Goal: Find specific page/section: Find specific page/section

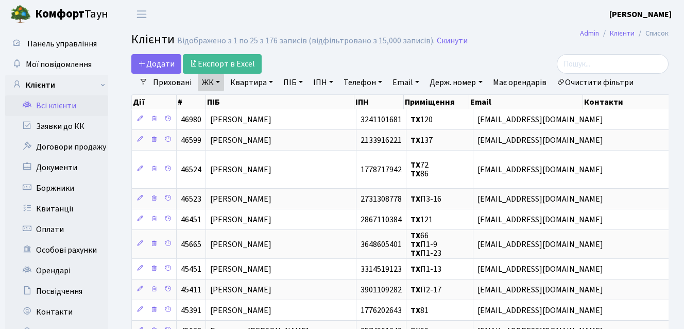
select select "25"
click at [257, 79] on link "Квартира" at bounding box center [251, 83] width 51 height 18
click at [278, 50] on h2 "Клієнти Відображено з 1 по 25 з 176 записів (відфільтровано з 15,000 записів). …" at bounding box center [400, 41] width 538 height 18
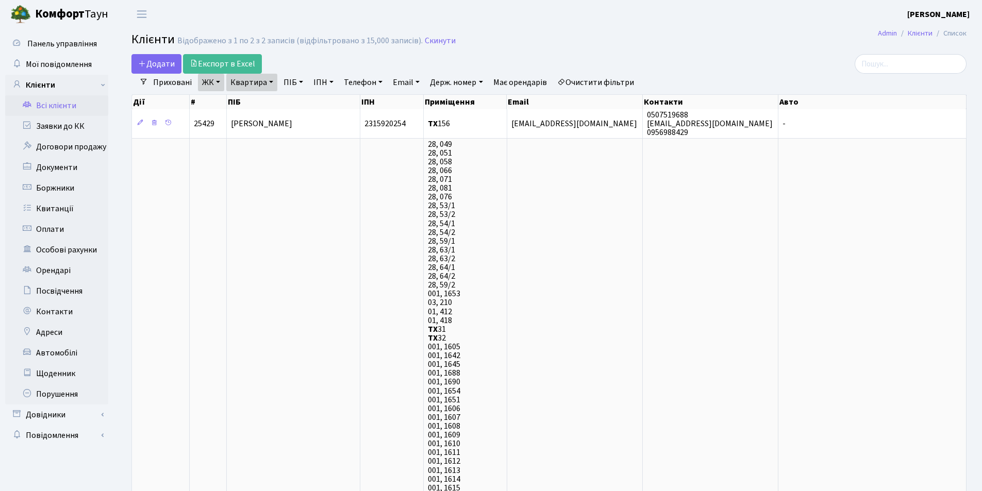
click at [264, 79] on link "Квартира" at bounding box center [251, 83] width 51 height 18
type input "1"
click at [309, 55] on div "Додати Експорт в Excel" at bounding box center [406, 64] width 551 height 20
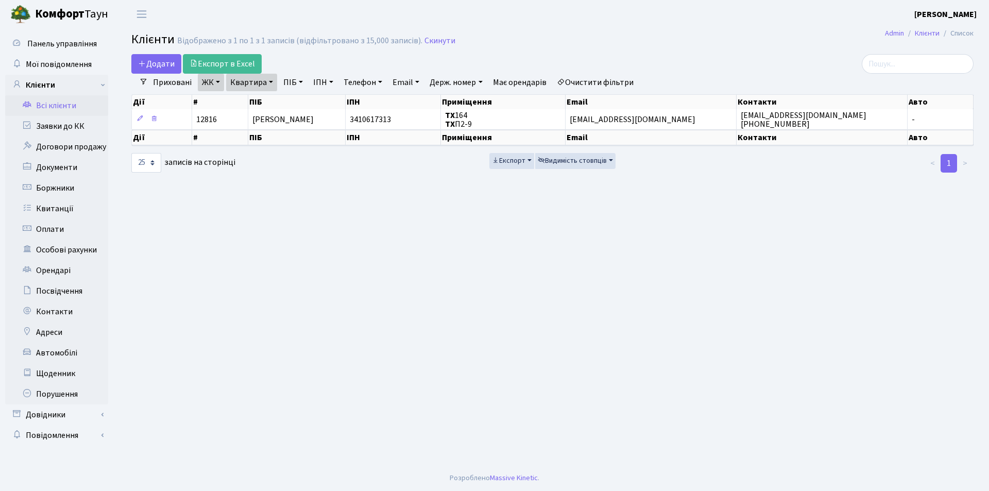
click at [248, 85] on link "Квартира" at bounding box center [251, 83] width 51 height 18
type input "1"
click at [334, 52] on main "Admin Клієнти Список Клієнти Відображено з 1 по 1 з 1 записів (відфільтровано з…" at bounding box center [553, 246] width 874 height 437
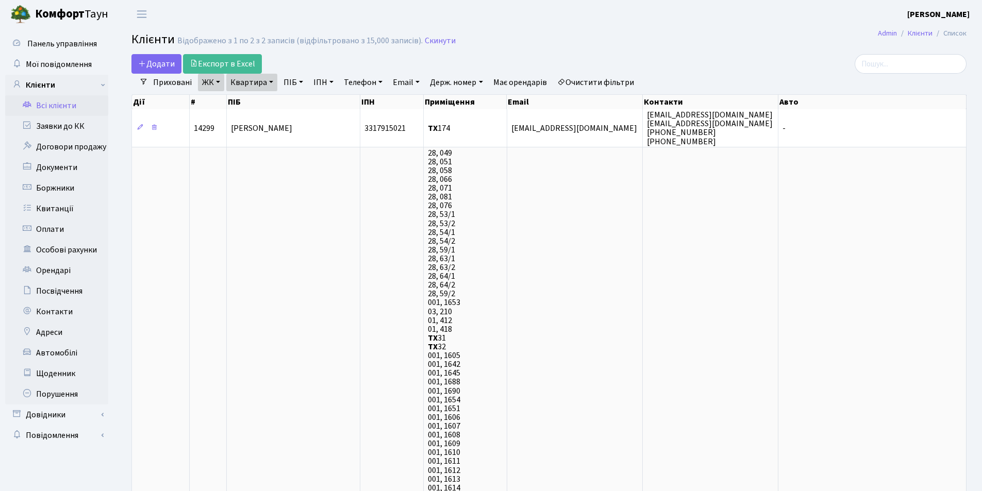
click at [263, 84] on link "Квартира" at bounding box center [251, 83] width 51 height 18
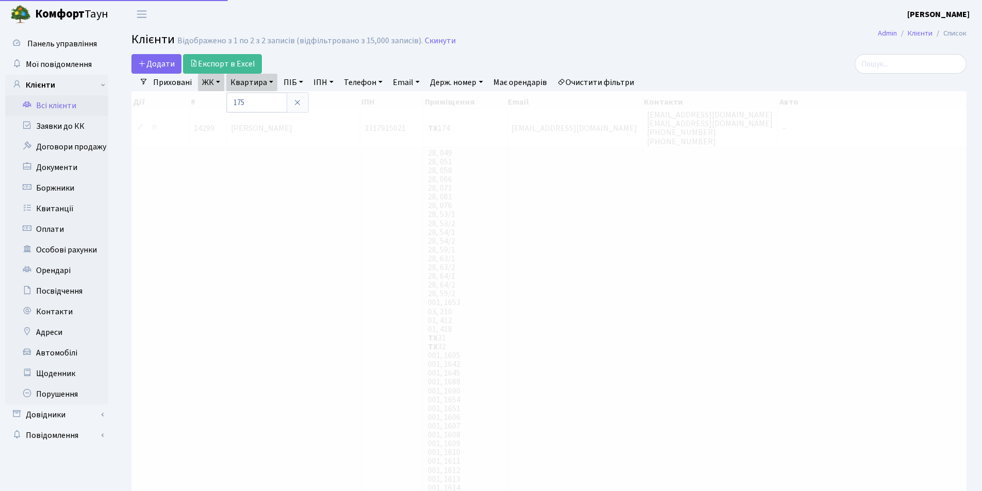
click at [300, 66] on div "Додати Експорт в Excel" at bounding box center [406, 64] width 551 height 20
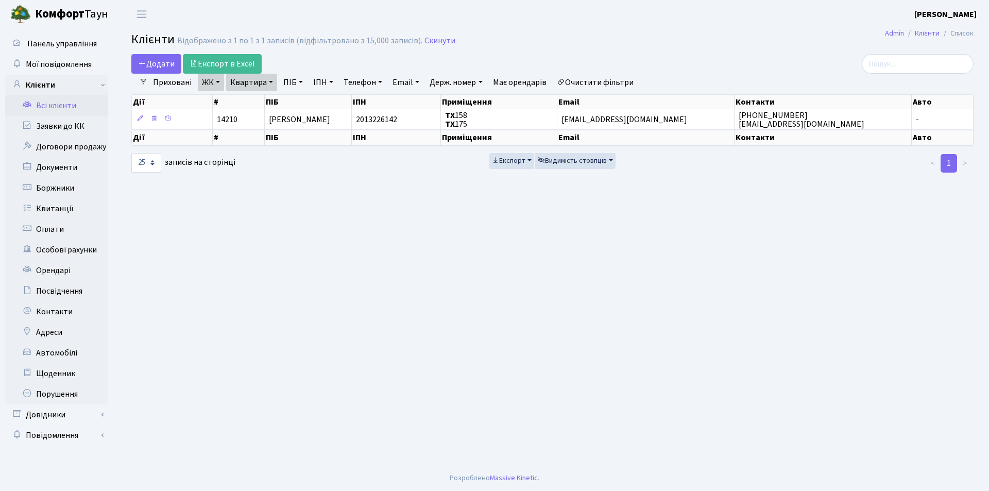
click at [260, 82] on link "Квартира" at bounding box center [251, 83] width 51 height 18
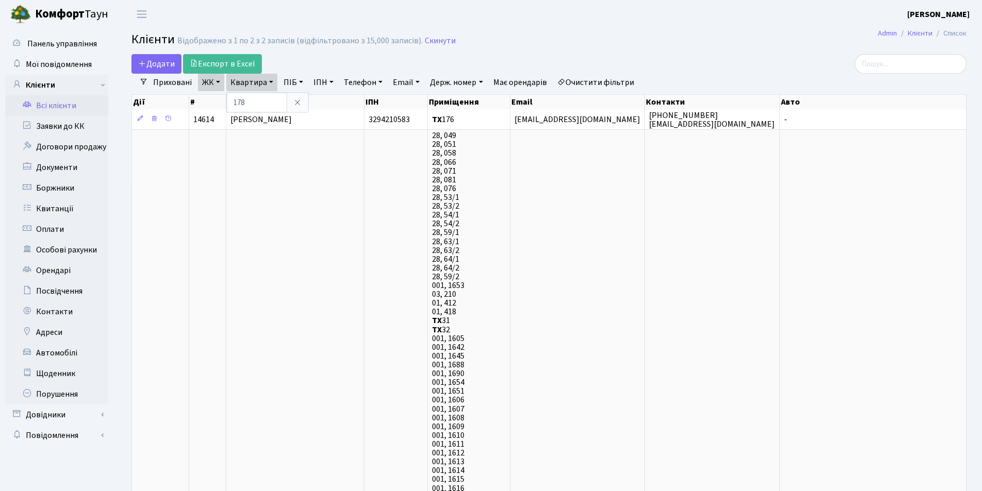
click at [310, 61] on div "Додати Експорт в Excel" at bounding box center [406, 64] width 551 height 20
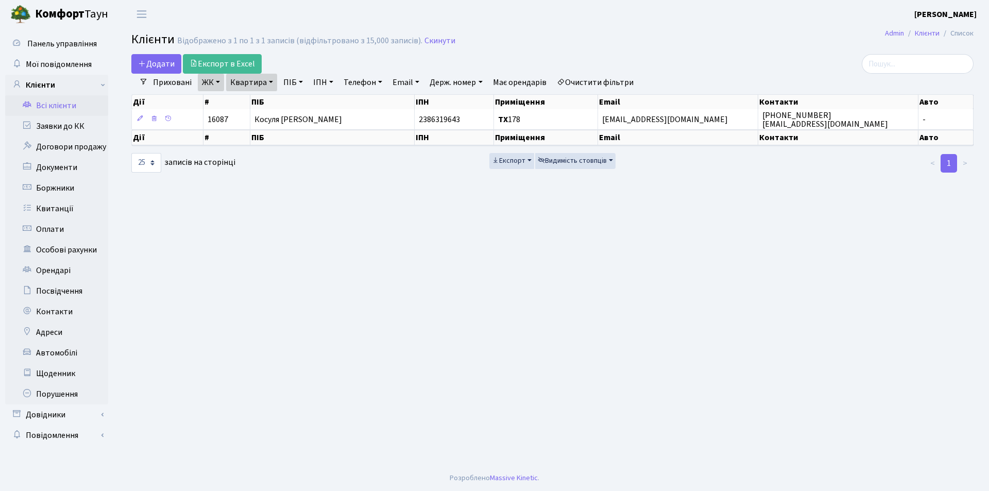
click at [259, 82] on link "Квартира" at bounding box center [251, 83] width 51 height 18
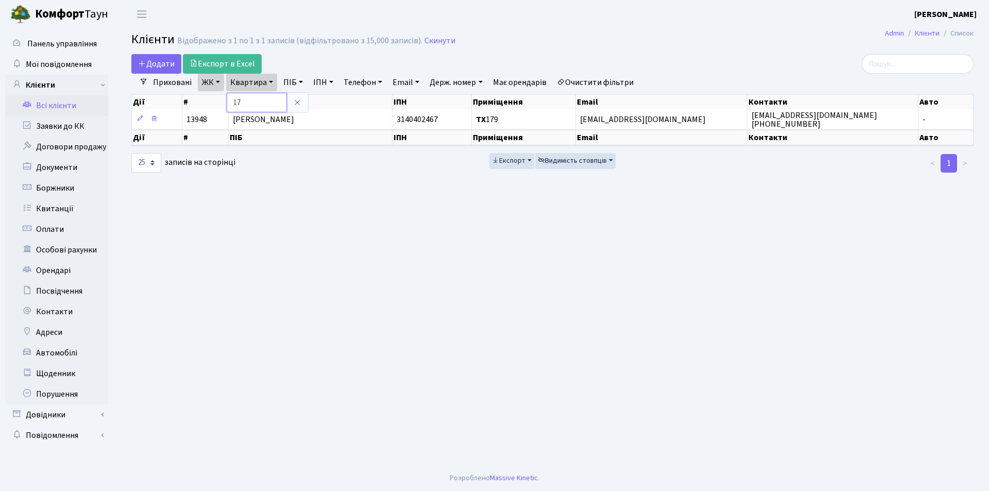
type input "1"
